Goal: Transaction & Acquisition: Purchase product/service

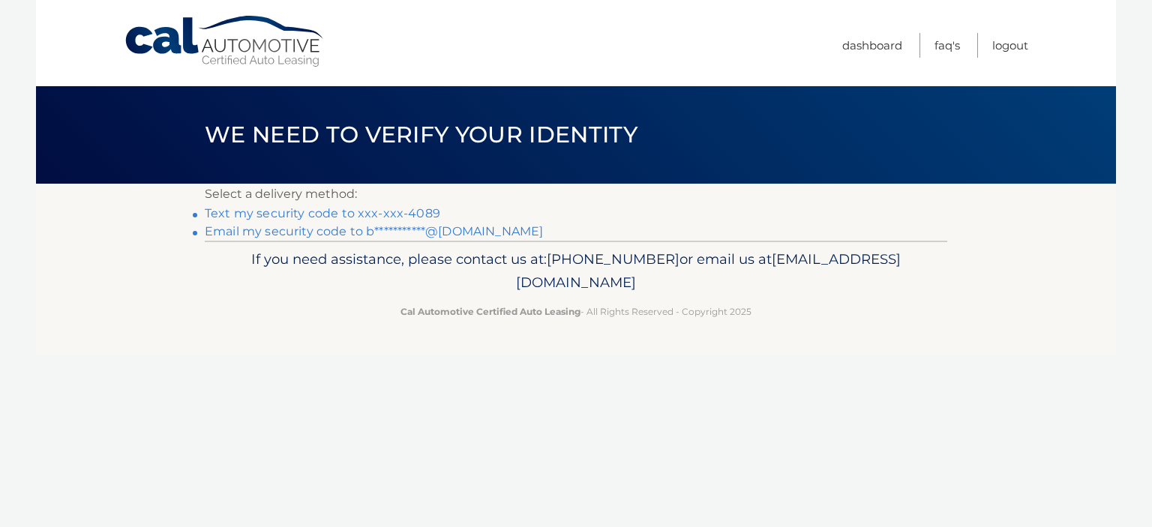
click at [340, 210] on link "Text my security code to xxx-xxx-4089" at bounding box center [323, 213] width 236 height 14
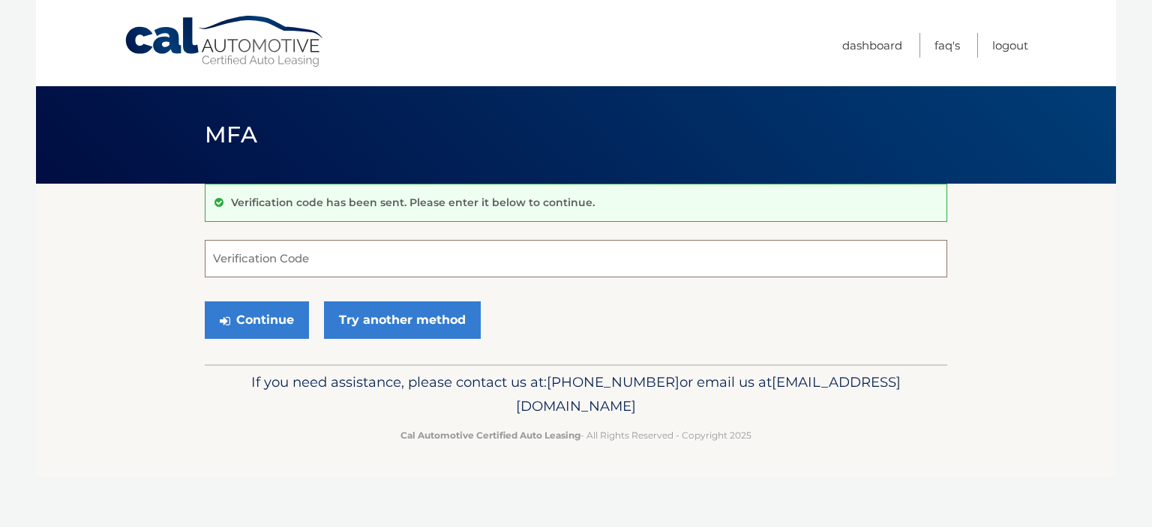
click at [322, 263] on input "Verification Code" at bounding box center [576, 259] width 743 height 38
type input "264279"
click at [252, 332] on button "Continue" at bounding box center [257, 321] width 104 height 38
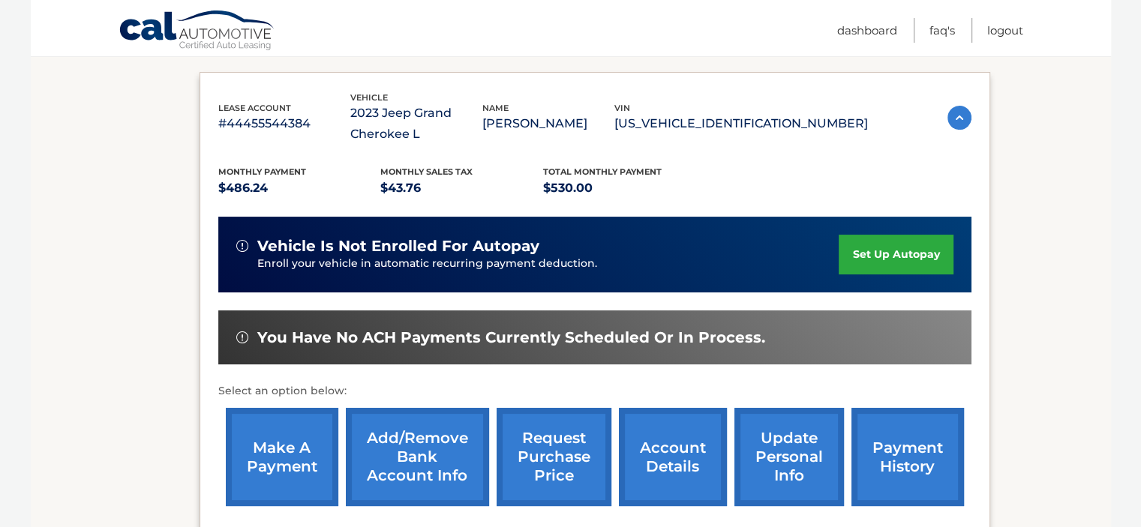
scroll to position [246, 0]
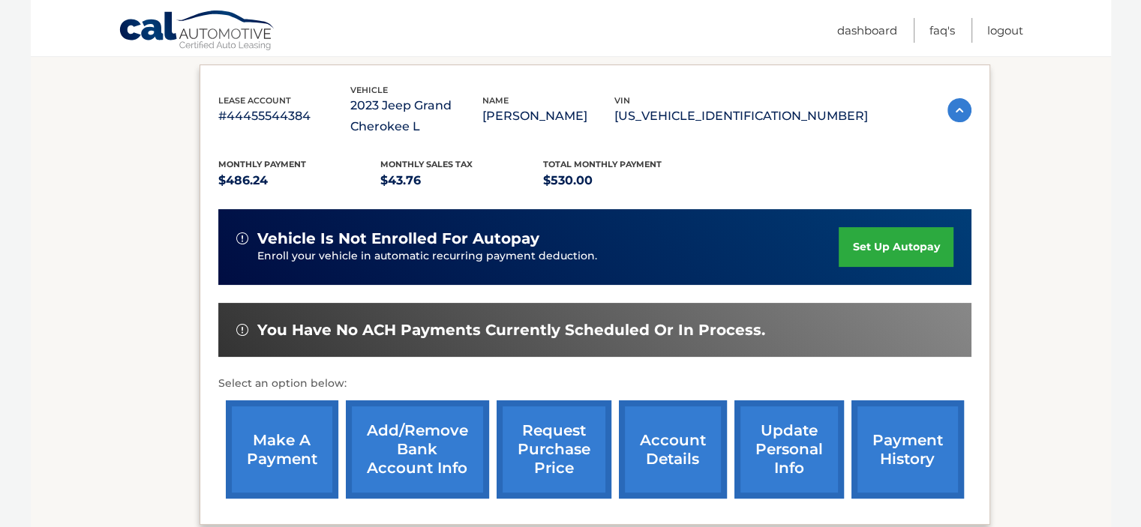
click at [275, 428] on link "make a payment" at bounding box center [282, 450] width 113 height 98
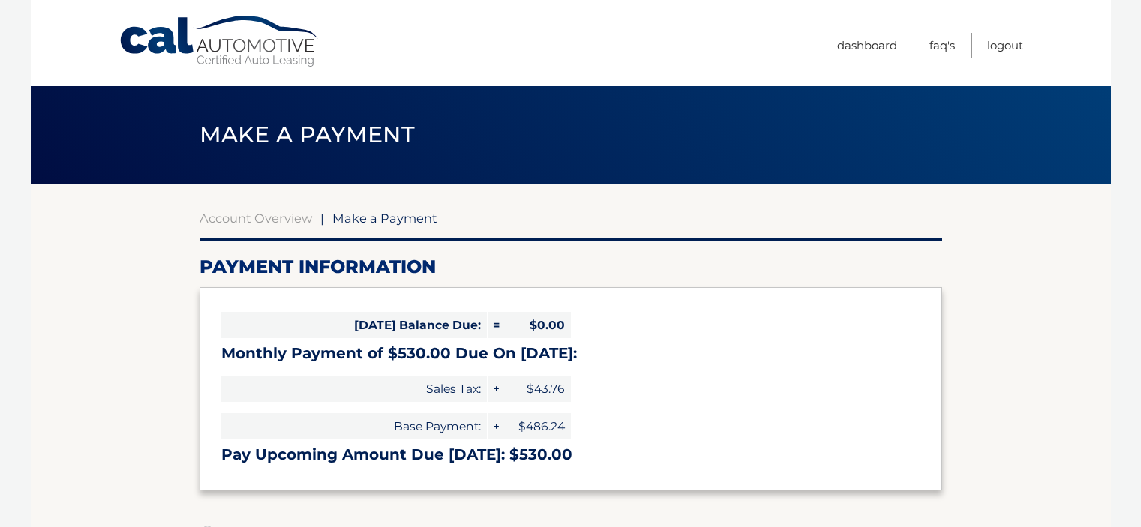
select select "MDQ2NmU4YzQtNmUzYS00MWUyLWJkNzQtZGFmODc2NmU2NGUx"
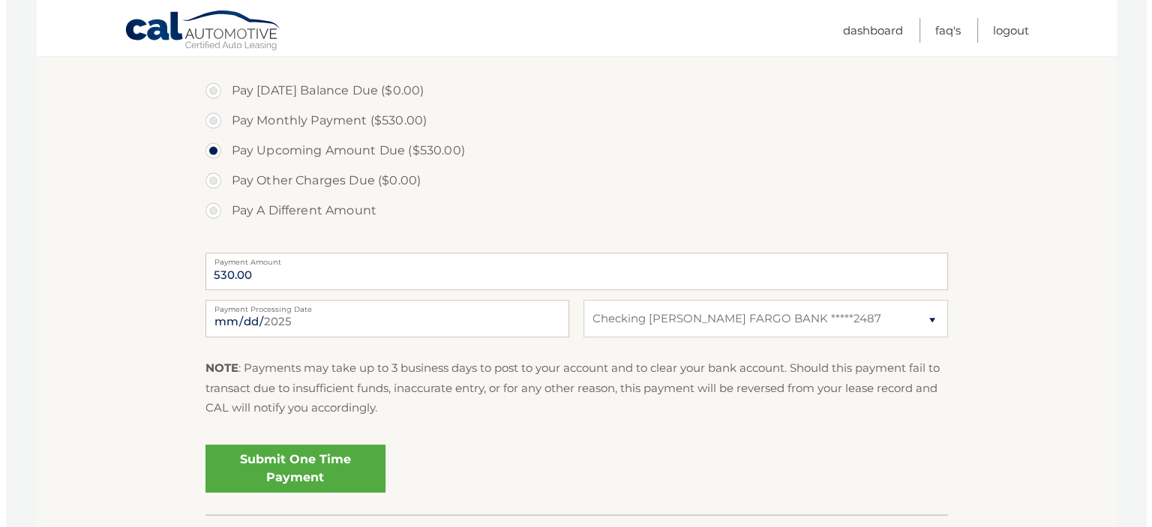
scroll to position [543, 0]
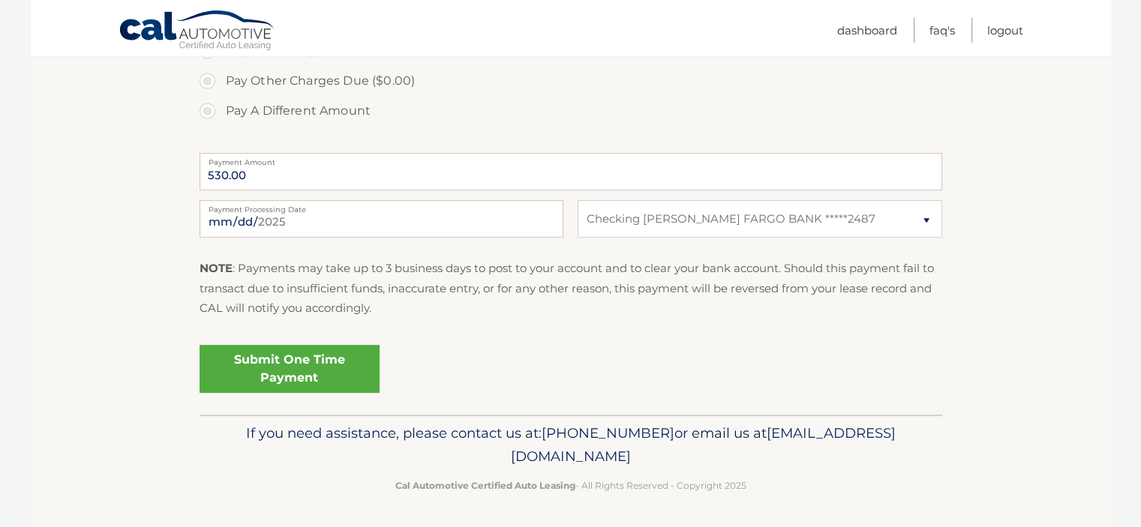
click at [282, 368] on link "Submit One Time Payment" at bounding box center [290, 369] width 180 height 48
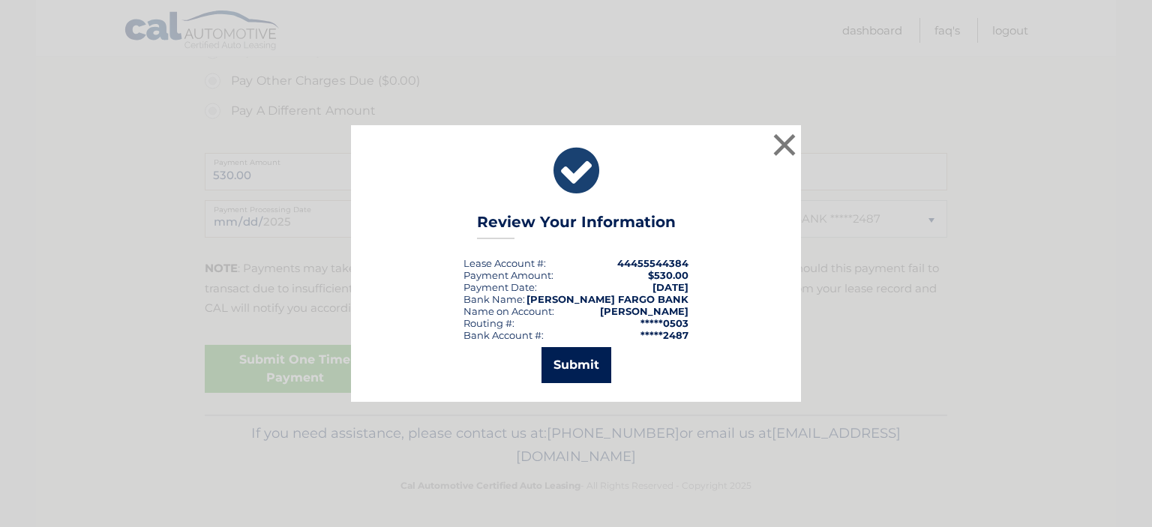
click at [554, 365] on button "Submit" at bounding box center [577, 365] width 70 height 36
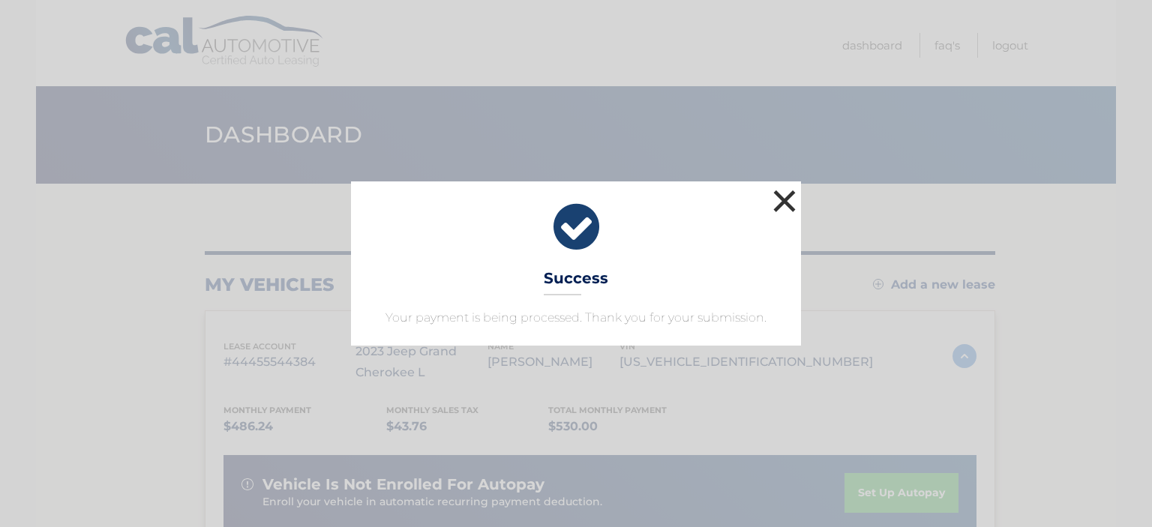
click at [785, 197] on button "×" at bounding box center [785, 201] width 30 height 30
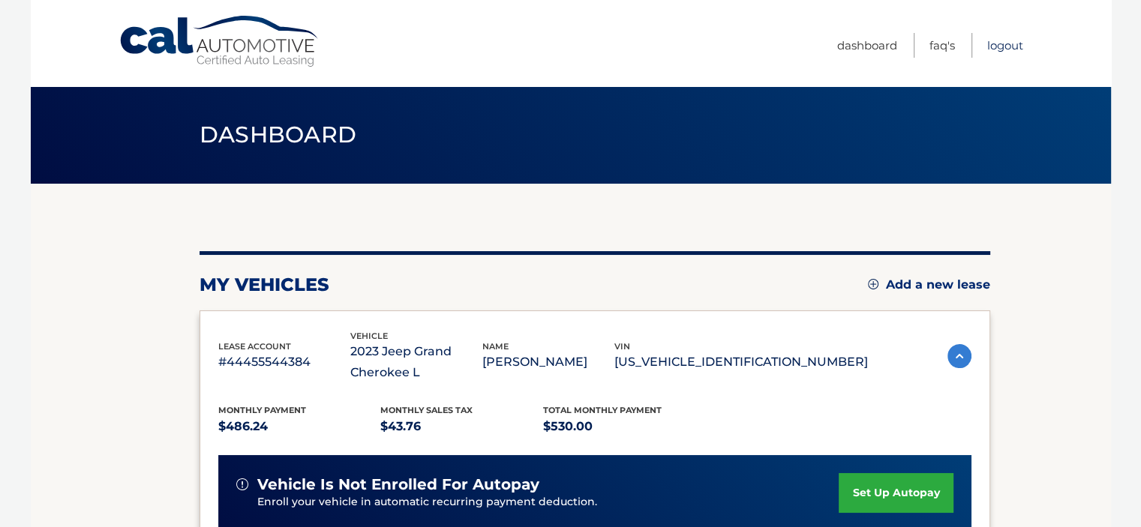
click at [1004, 44] on link "Logout" at bounding box center [1005, 45] width 36 height 25
